Goal: Task Accomplishment & Management: Complete application form

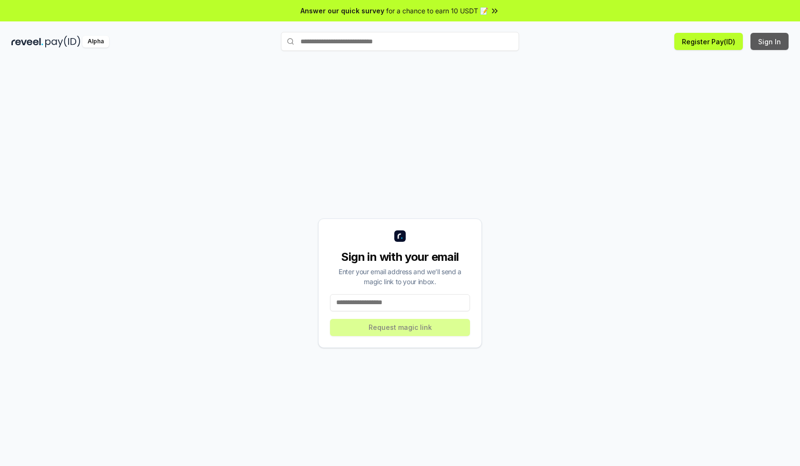
click at [770, 41] on button "Sign In" at bounding box center [770, 41] width 38 height 17
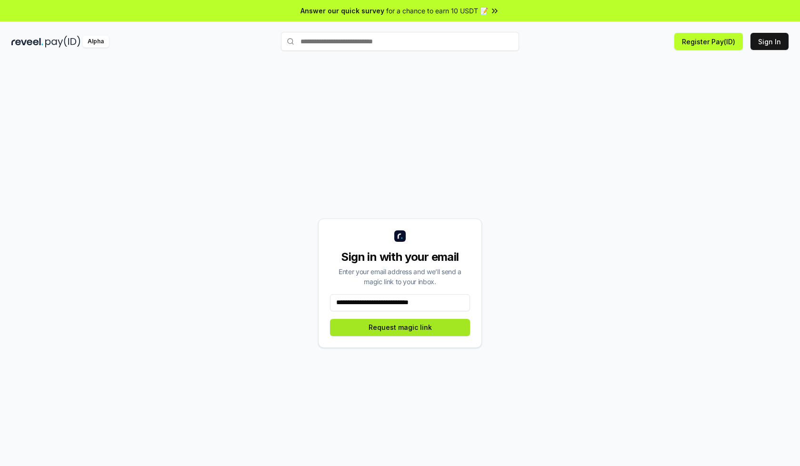
type input "**********"
click at [400, 327] on button "Request magic link" at bounding box center [400, 327] width 140 height 17
